Goal: Information Seeking & Learning: Learn about a topic

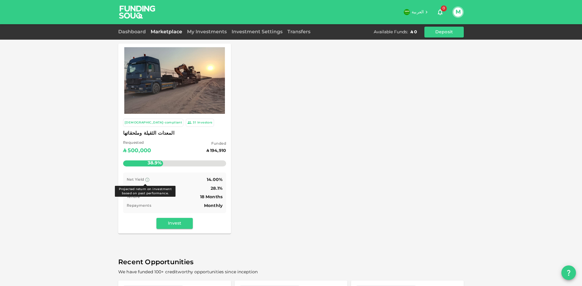
click at [145, 181] on icon at bounding box center [147, 180] width 5 height 5
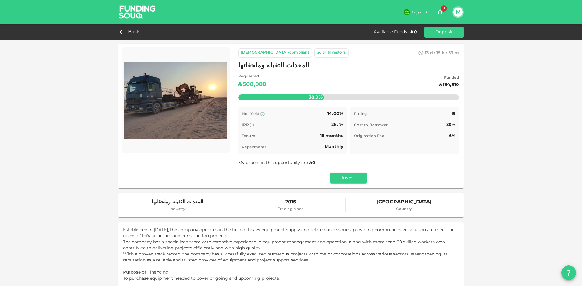
click at [144, 11] on img at bounding box center [137, 12] width 45 height 24
